Goal: Find specific page/section: Find specific page/section

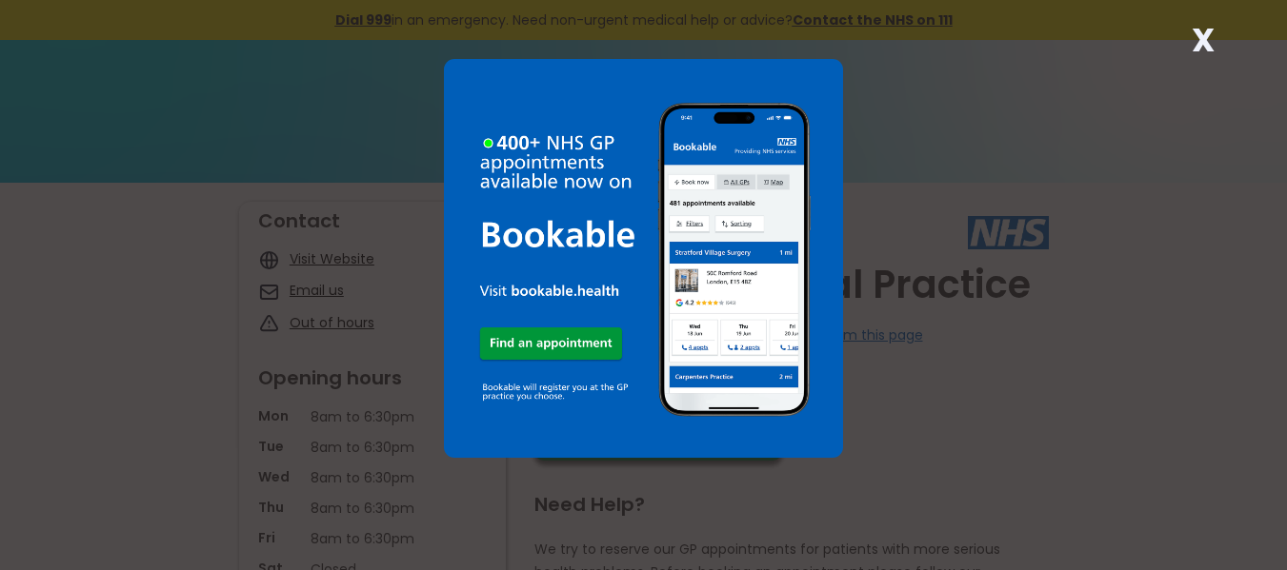
scroll to position [267, 0]
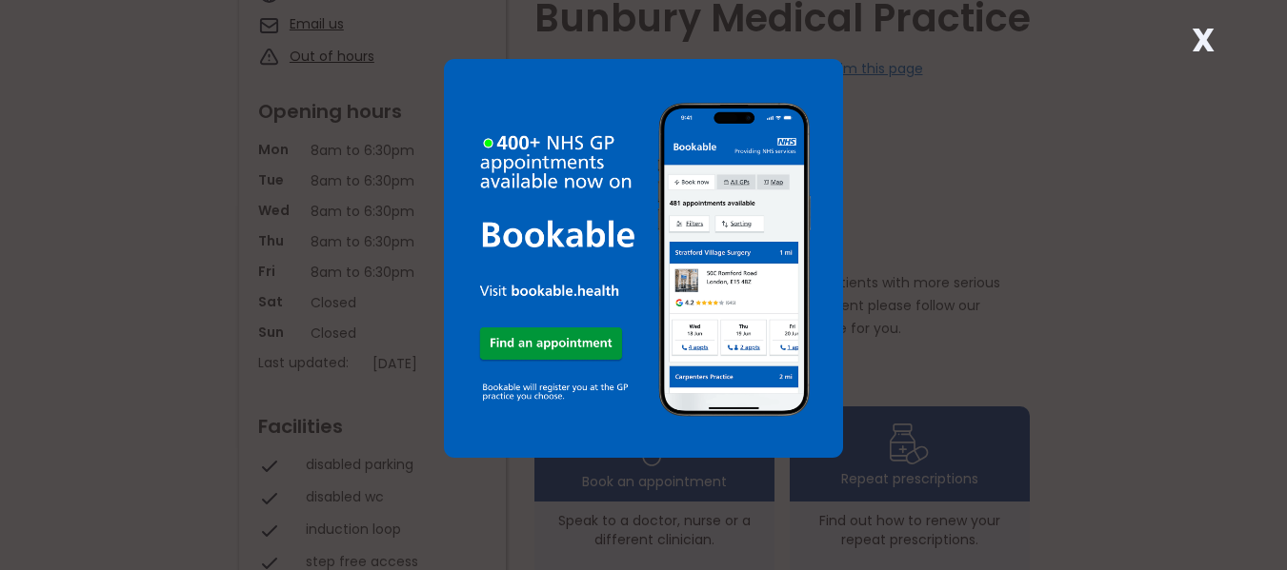
click at [1201, 45] on strong "X" at bounding box center [1202, 40] width 23 height 46
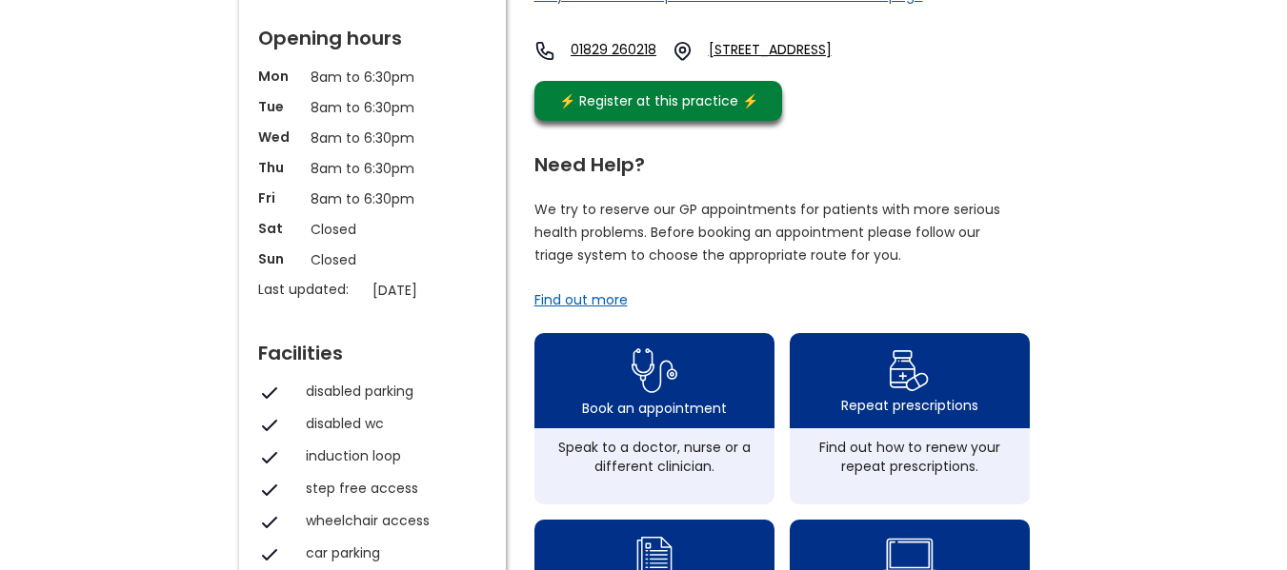
scroll to position [343, 0]
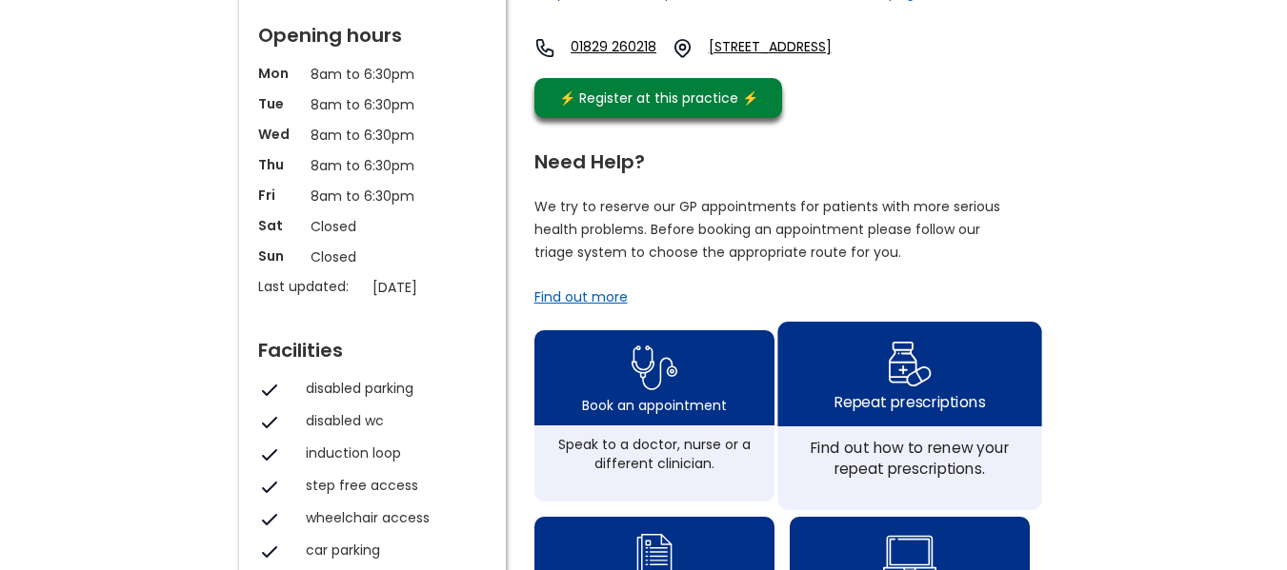
click at [904, 374] on img at bounding box center [909, 362] width 45 height 55
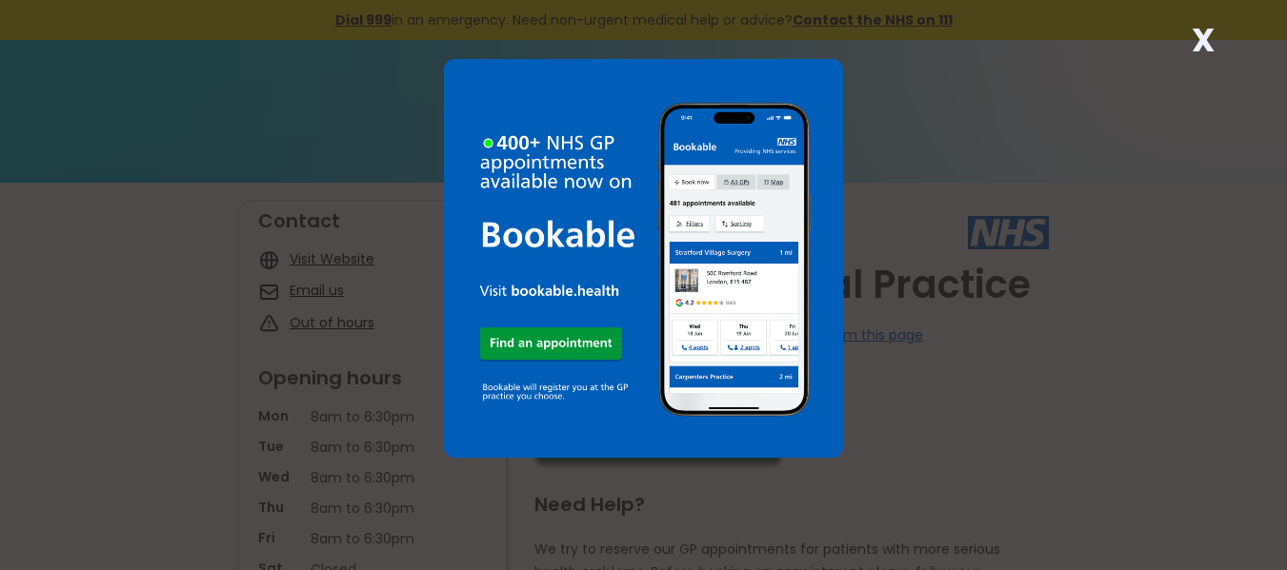
click at [1201, 43] on strong "X" at bounding box center [1202, 40] width 23 height 46
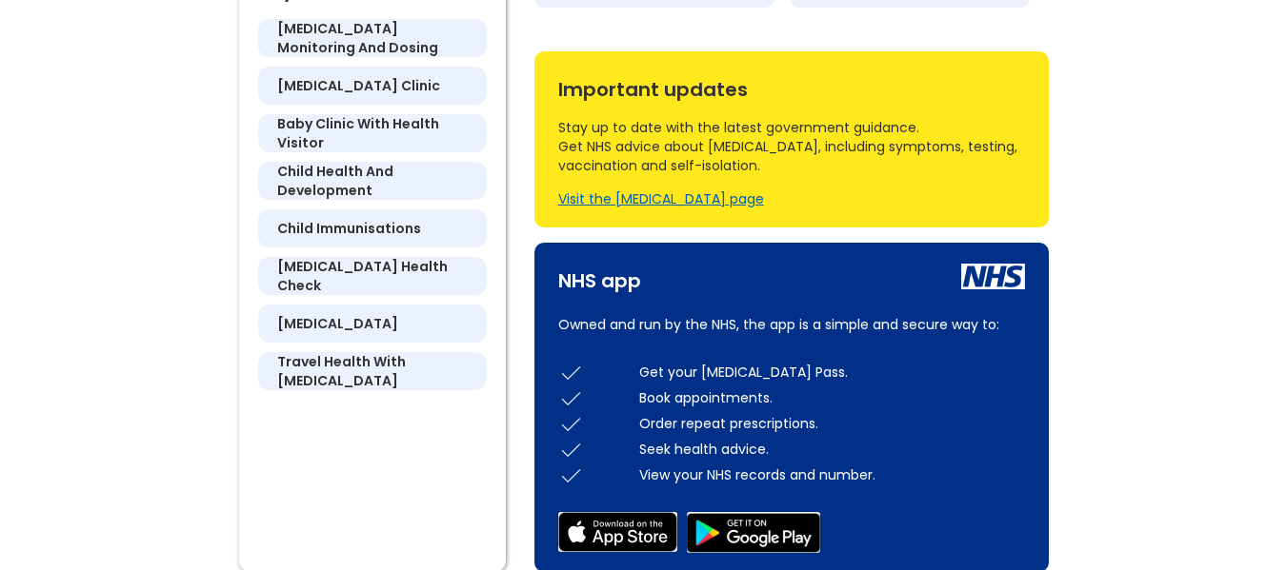
scroll to position [1067, 0]
